Goal: Navigation & Orientation: Find specific page/section

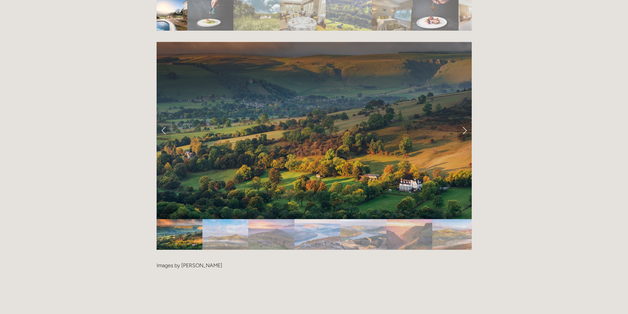
scroll to position [1219, 0]
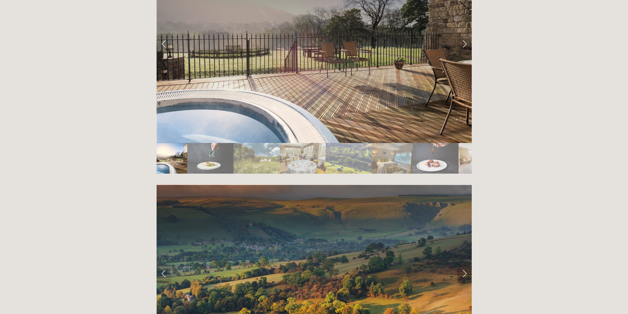
click at [465, 264] on link "Next Slide" at bounding box center [464, 274] width 14 height 20
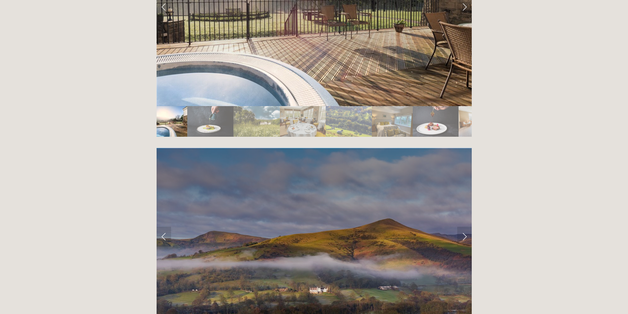
scroll to position [1318, 0]
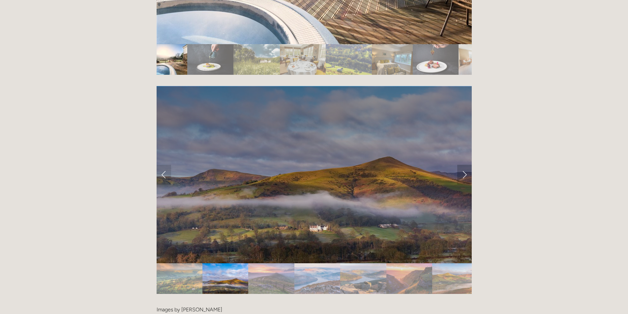
click at [460, 165] on link "Next Slide" at bounding box center [464, 175] width 14 height 20
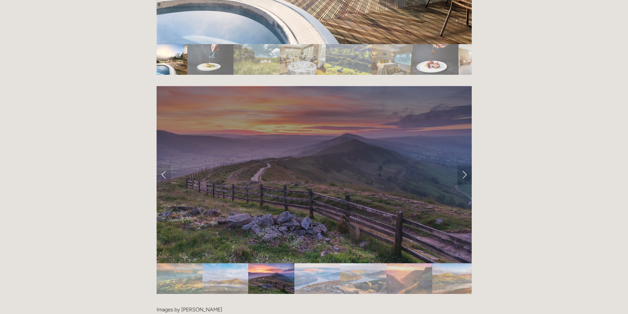
click at [460, 165] on link "Next Slide" at bounding box center [464, 175] width 14 height 20
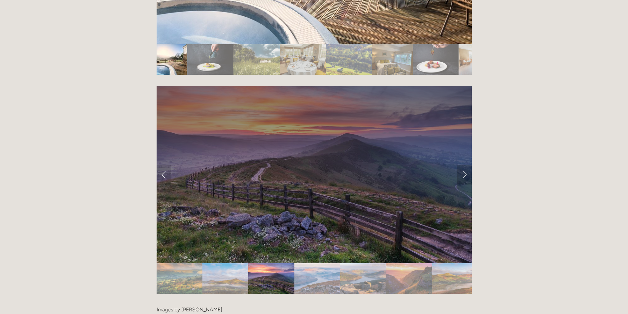
click at [465, 165] on link "Next Slide" at bounding box center [464, 175] width 14 height 20
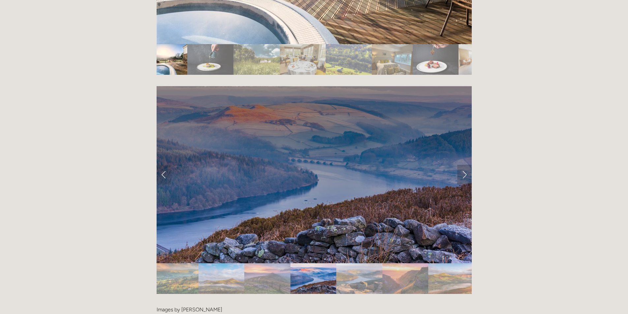
click at [465, 165] on link "Next Slide" at bounding box center [464, 175] width 14 height 20
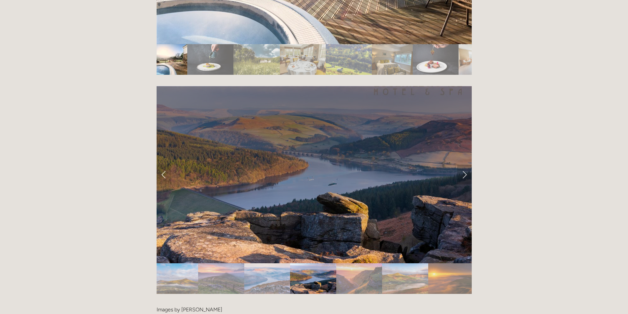
click at [461, 165] on link "Next Slide" at bounding box center [464, 175] width 14 height 20
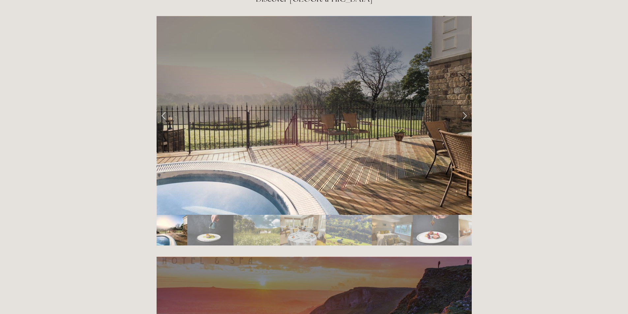
scroll to position [1120, 0]
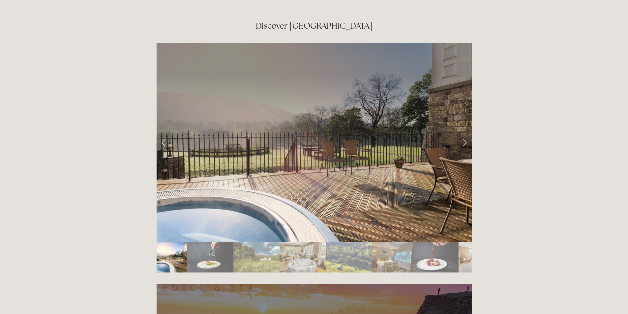
click at [462, 132] on link "Next Slide" at bounding box center [464, 142] width 14 height 20
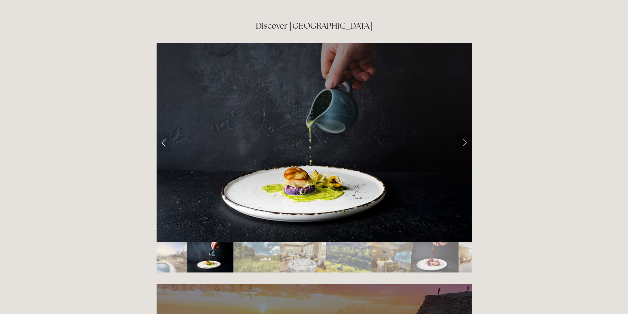
click at [462, 132] on link "Next Slide" at bounding box center [464, 142] width 14 height 20
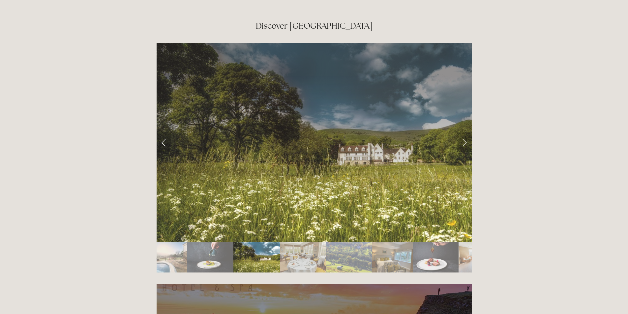
click at [462, 132] on link "Next Slide" at bounding box center [464, 142] width 14 height 20
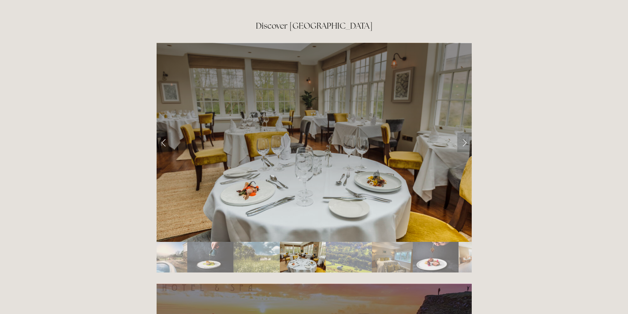
click at [462, 132] on link "Next Slide" at bounding box center [464, 142] width 14 height 20
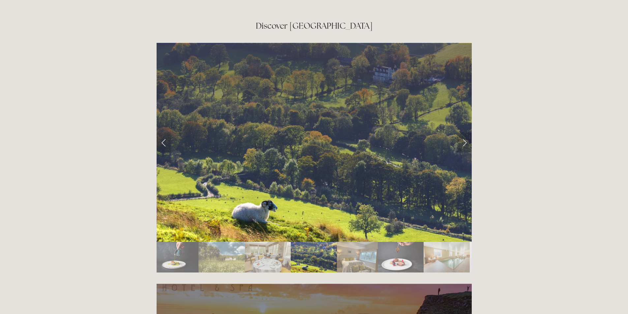
click at [462, 132] on link "Next Slide" at bounding box center [464, 142] width 14 height 20
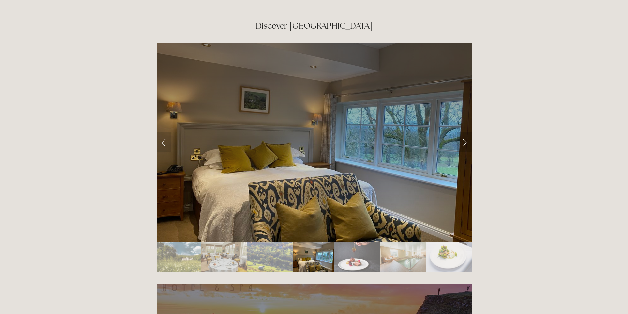
click at [462, 132] on link "Next Slide" at bounding box center [464, 142] width 14 height 20
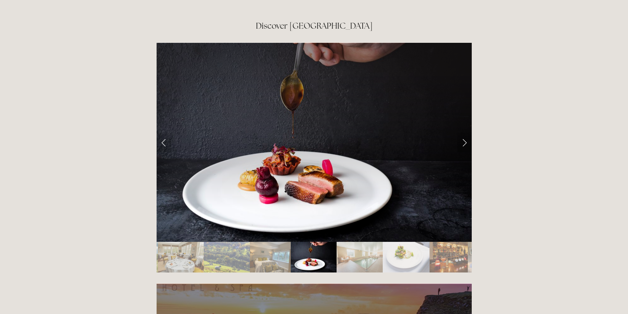
click at [462, 132] on link "Next Slide" at bounding box center [464, 142] width 14 height 20
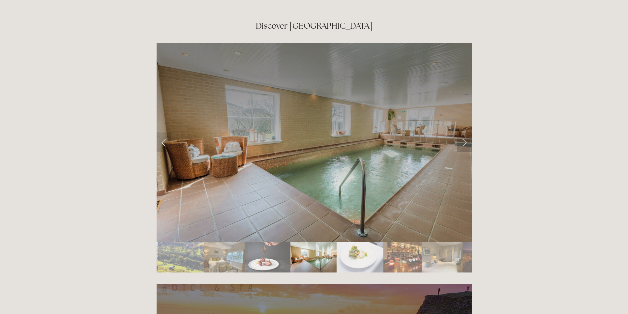
click at [462, 132] on link "Next Slide" at bounding box center [464, 142] width 14 height 20
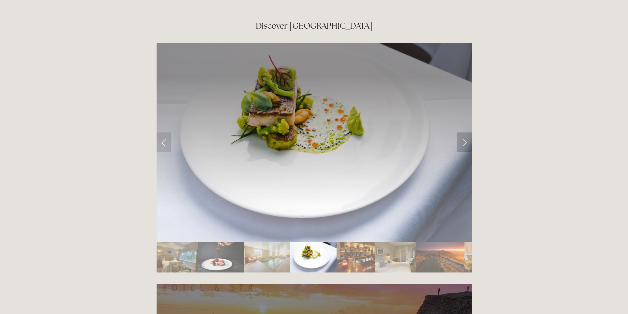
click at [462, 132] on link "Next Slide" at bounding box center [464, 142] width 14 height 20
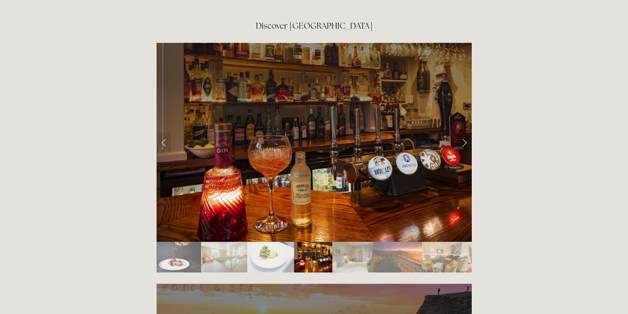
click at [466, 132] on link "Next Slide" at bounding box center [464, 142] width 14 height 20
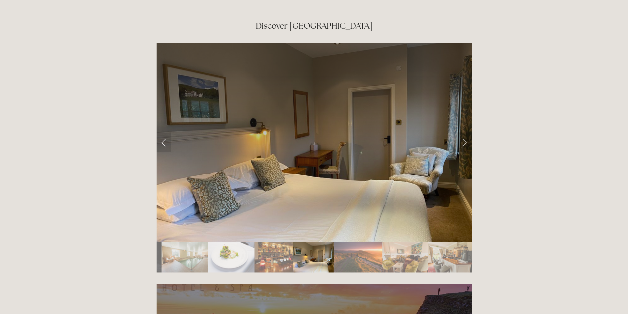
click at [466, 132] on link "Next Slide" at bounding box center [464, 142] width 14 height 20
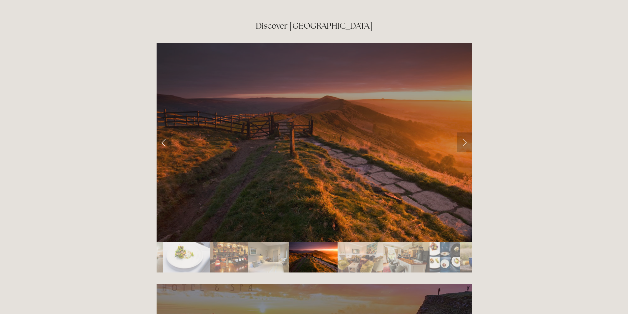
click at [466, 132] on link "Next Slide" at bounding box center [464, 142] width 14 height 20
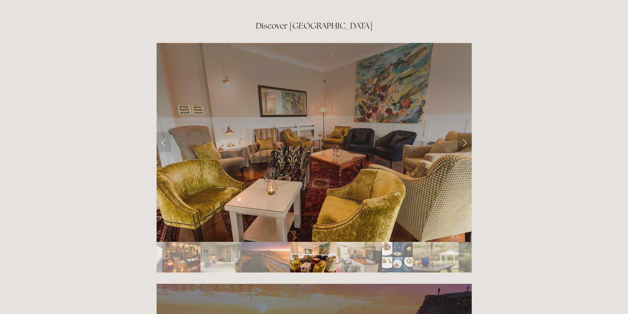
click at [466, 132] on link "Next Slide" at bounding box center [464, 142] width 14 height 20
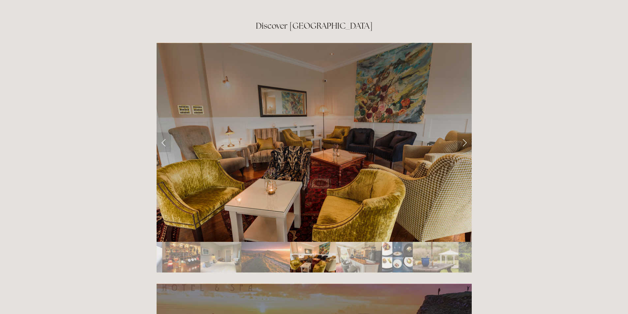
click at [466, 132] on link "Next Slide" at bounding box center [464, 142] width 14 height 20
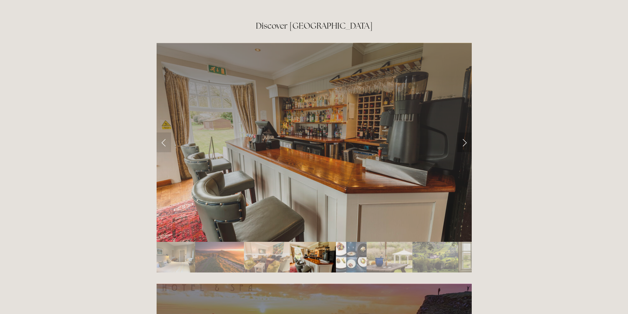
click at [466, 132] on link "Next Slide" at bounding box center [464, 142] width 14 height 20
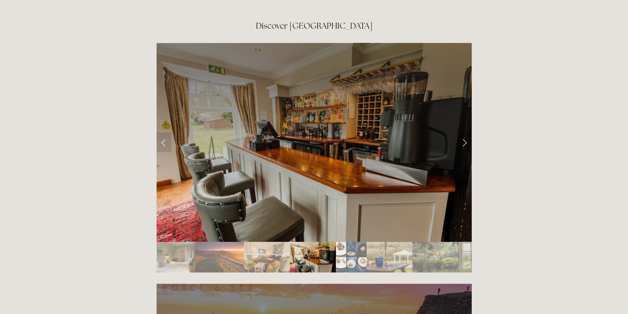
click at [466, 132] on link "Next Slide" at bounding box center [464, 142] width 14 height 20
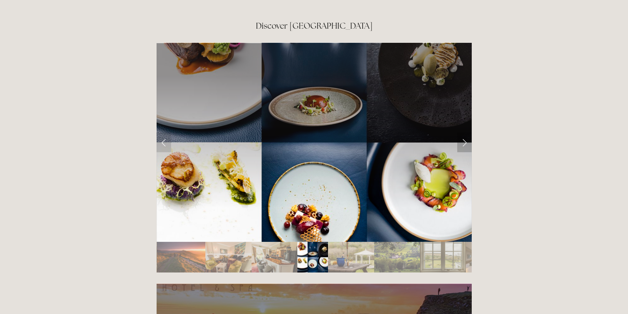
click at [466, 132] on link "Next Slide" at bounding box center [464, 142] width 14 height 20
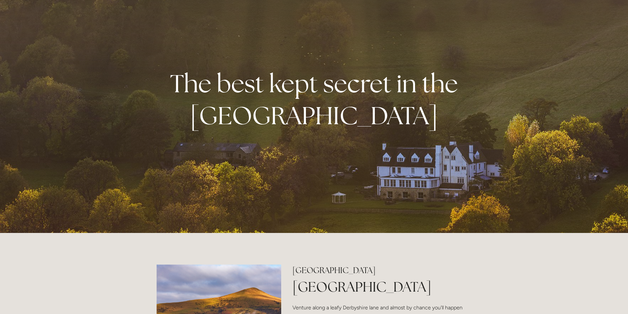
scroll to position [0, 0]
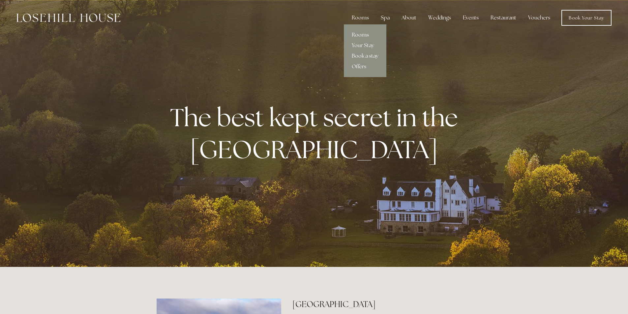
click at [362, 34] on link "Rooms" at bounding box center [365, 35] width 43 height 11
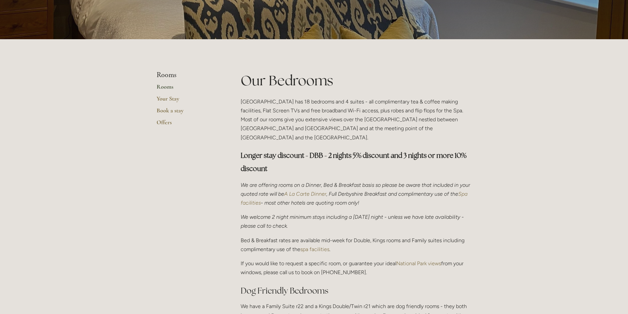
scroll to position [99, 0]
